Goal: Navigation & Orientation: Understand site structure

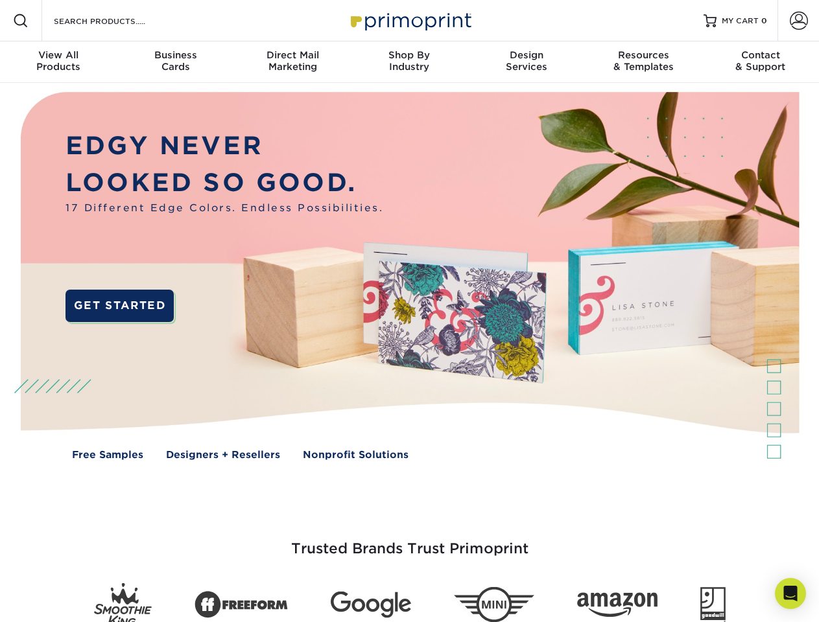
click at [409, 311] on img at bounding box center [409, 285] width 810 height 405
click at [21, 21] on span at bounding box center [21, 21] width 16 height 16
click at [798, 21] on span at bounding box center [799, 21] width 18 height 18
click at [58, 62] on div "View All Products" at bounding box center [58, 60] width 117 height 23
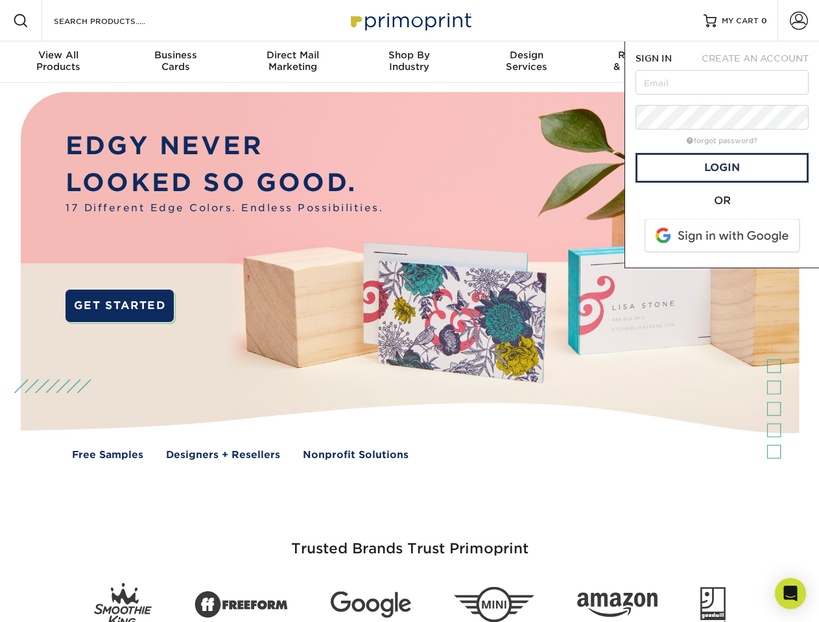
click at [175, 62] on div "Business Cards" at bounding box center [175, 60] width 117 height 23
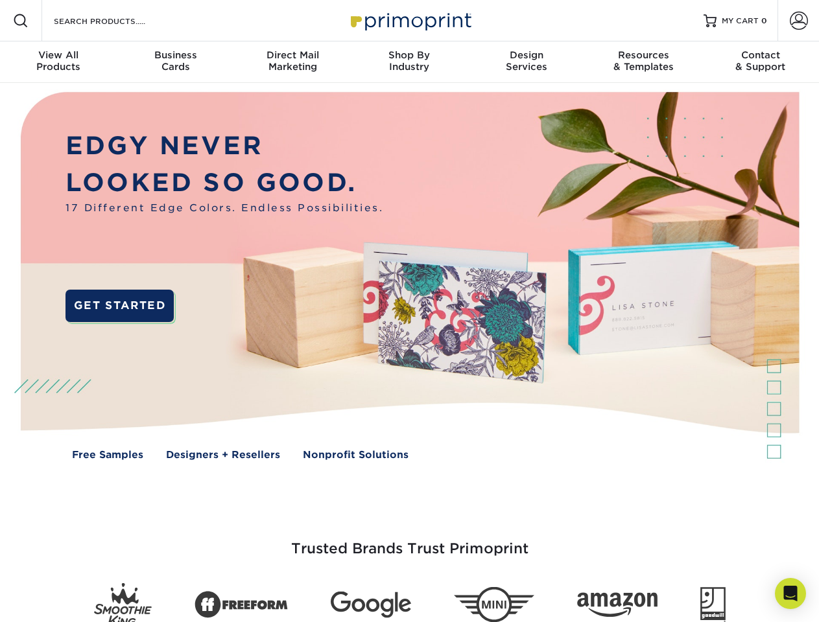
click at [292, 62] on div "Direct Mail Marketing" at bounding box center [292, 60] width 117 height 23
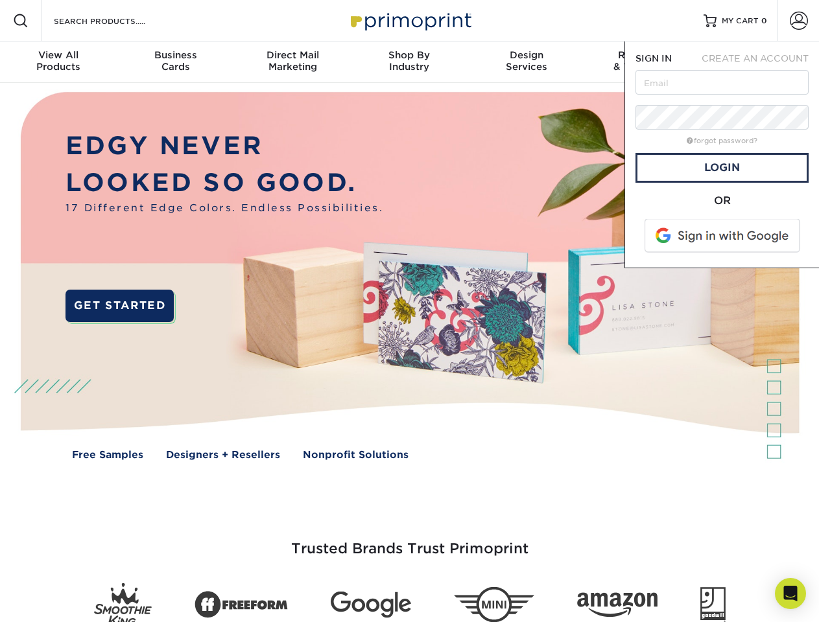
click at [409, 62] on div "Shop By Industry" at bounding box center [409, 60] width 117 height 23
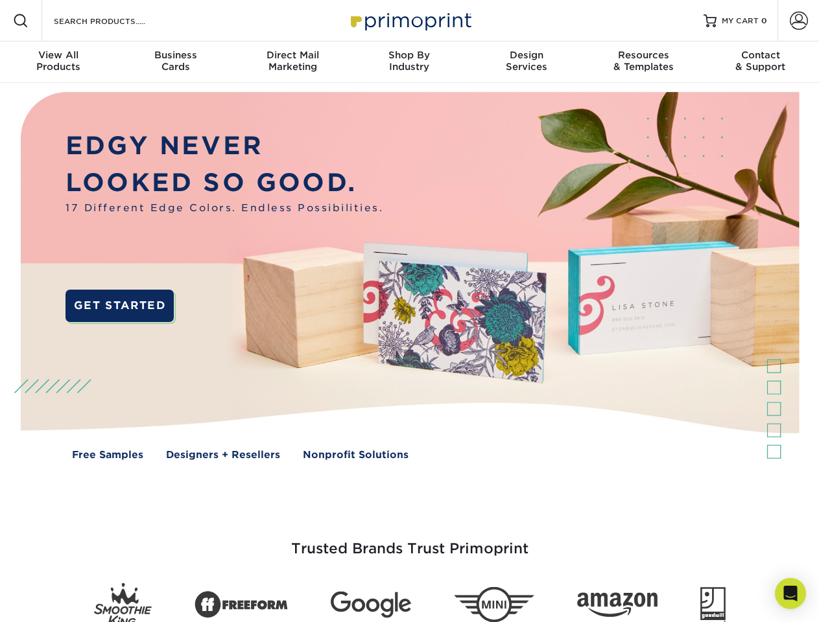
click at [526, 62] on div "Design Services" at bounding box center [526, 60] width 117 height 23
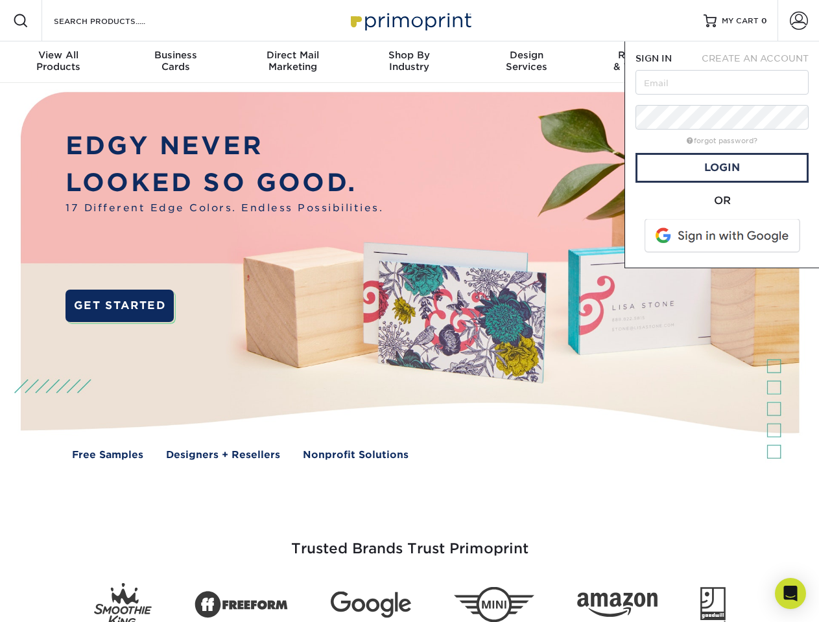
click at [643, 62] on span "SIGN IN" at bounding box center [653, 58] width 36 height 10
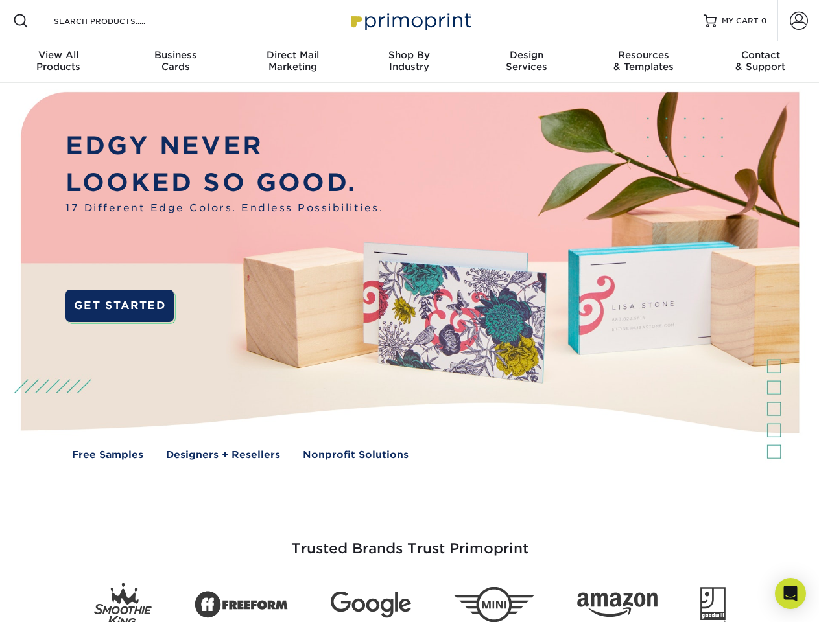
click at [760, 62] on div "Contact & Support" at bounding box center [760, 60] width 117 height 23
